Goal: Check status: Check status

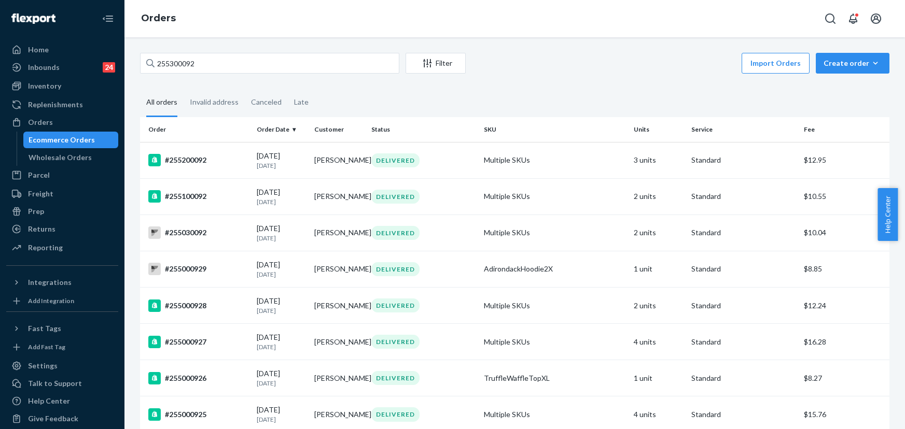
click at [44, 128] on div "Orders" at bounding box center [62, 122] width 110 height 15
click at [202, 65] on input "255300092" at bounding box center [269, 63] width 259 height 21
paste input "10748"
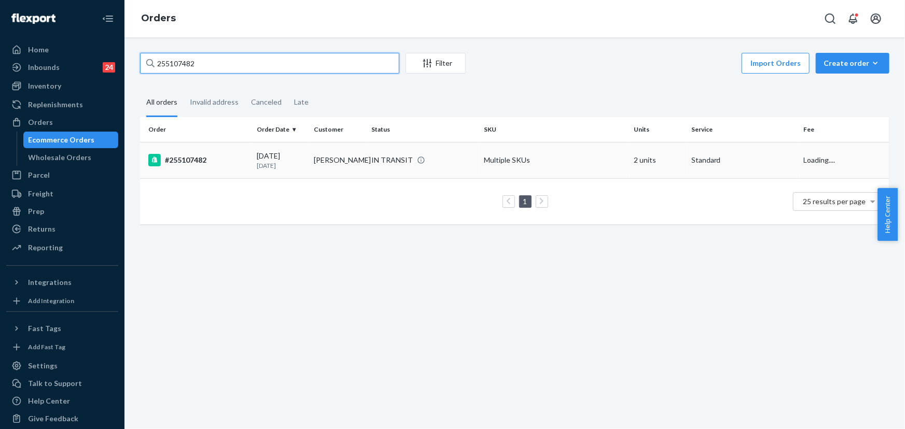
type input "255107482"
click at [363, 158] on td "Erin Maynes" at bounding box center [339, 160] width 58 height 36
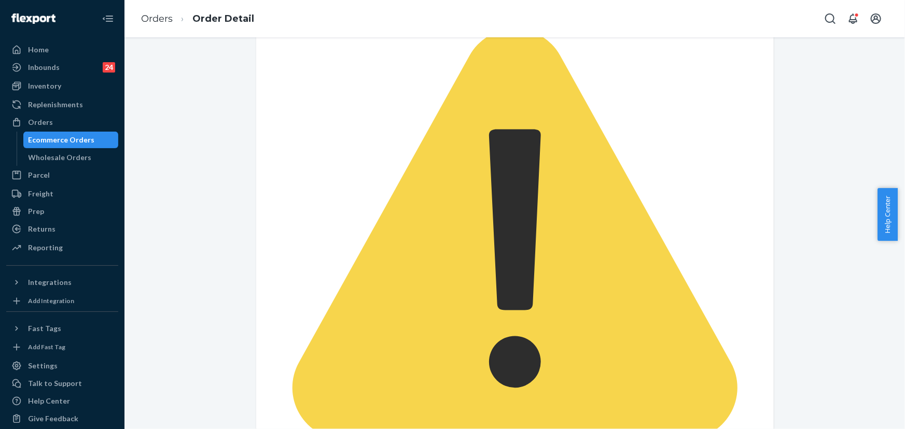
scroll to position [283, 0]
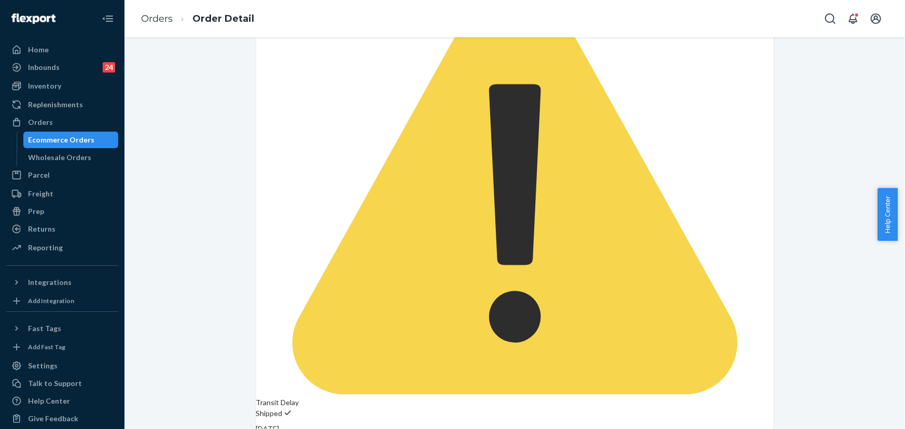
scroll to position [235, 0]
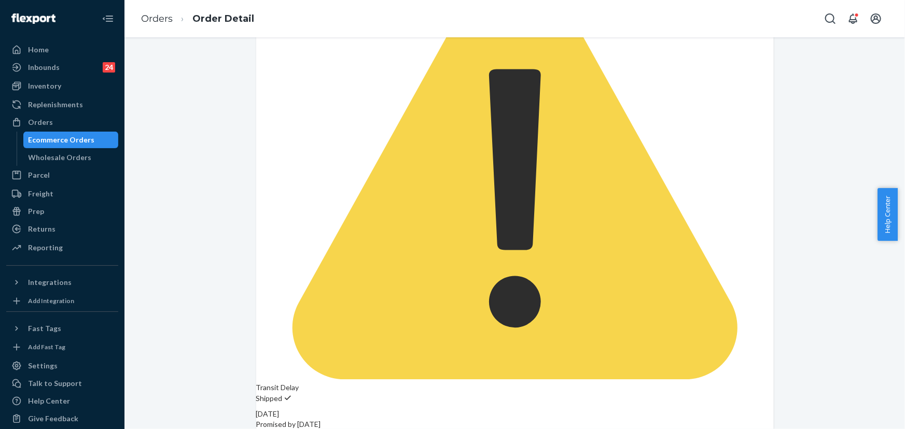
drag, startPoint x: 671, startPoint y: 312, endPoint x: 626, endPoint y: 310, distance: 45.2
copy link "7pvjuqa7j2wz"
drag, startPoint x: 620, startPoint y: 310, endPoint x: 606, endPoint y: 311, distance: 13.5
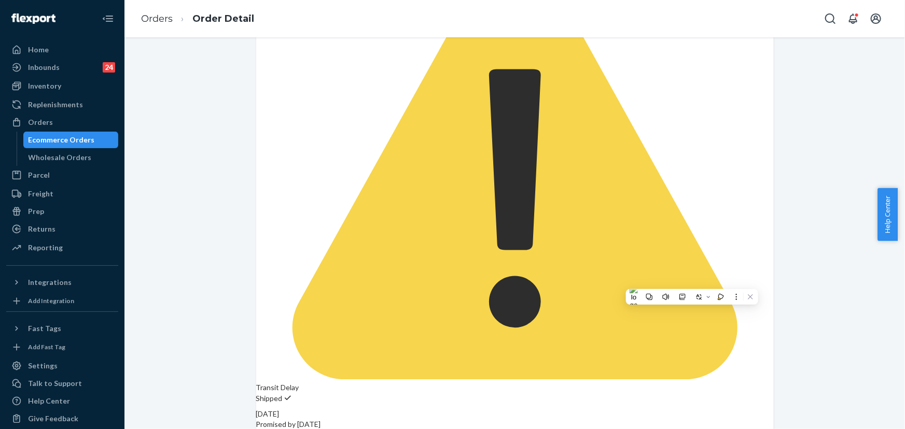
copy span "Jitsu"
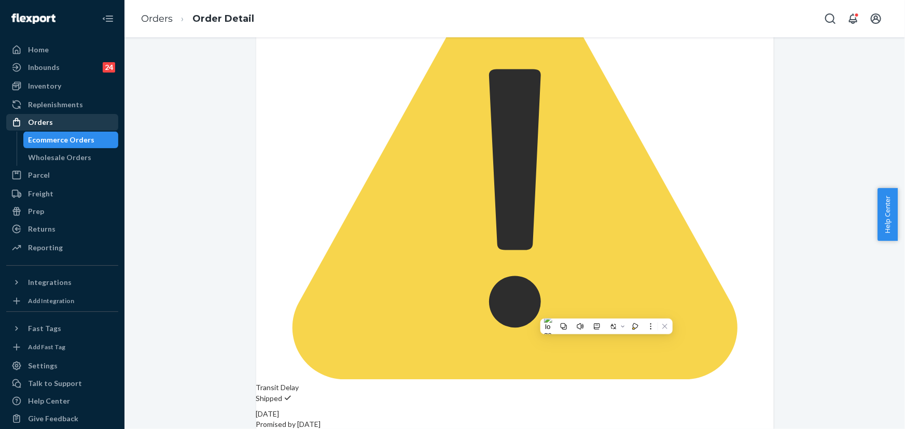
click at [54, 116] on div "Orders" at bounding box center [62, 122] width 110 height 15
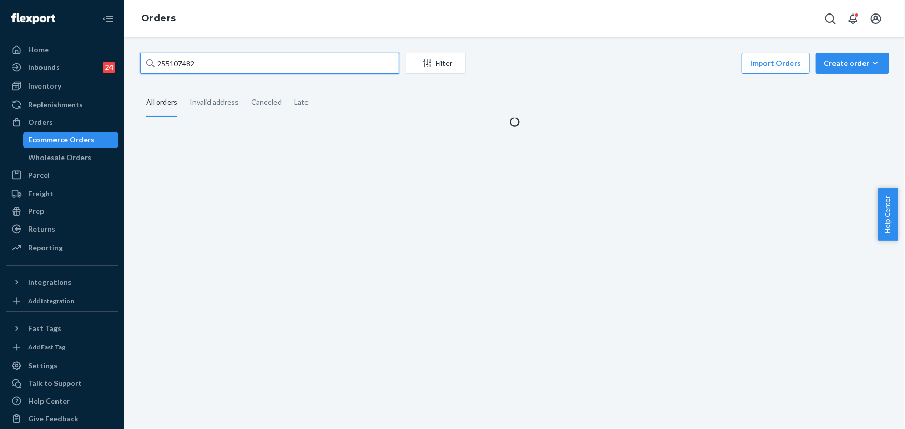
click at [200, 66] on input "255107482" at bounding box center [269, 63] width 259 height 21
paste input "5287800"
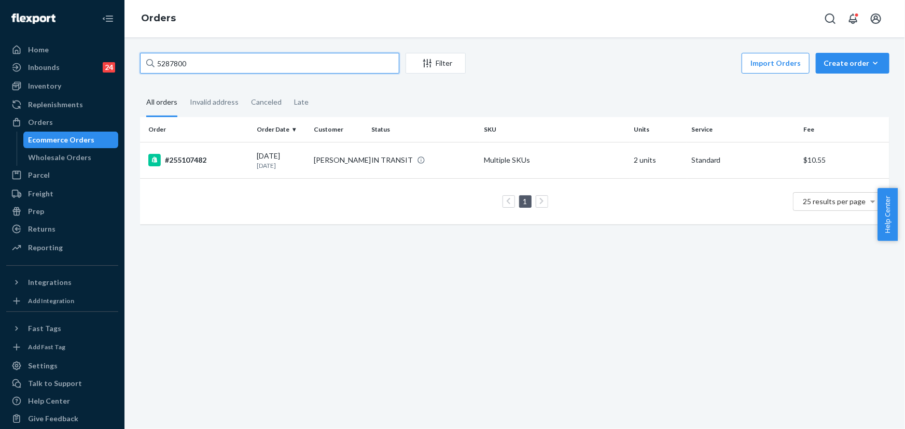
click at [157, 65] on input "5287800" at bounding box center [269, 63] width 259 height 21
type input "255287800"
